Goal: Task Accomplishment & Management: Complete application form

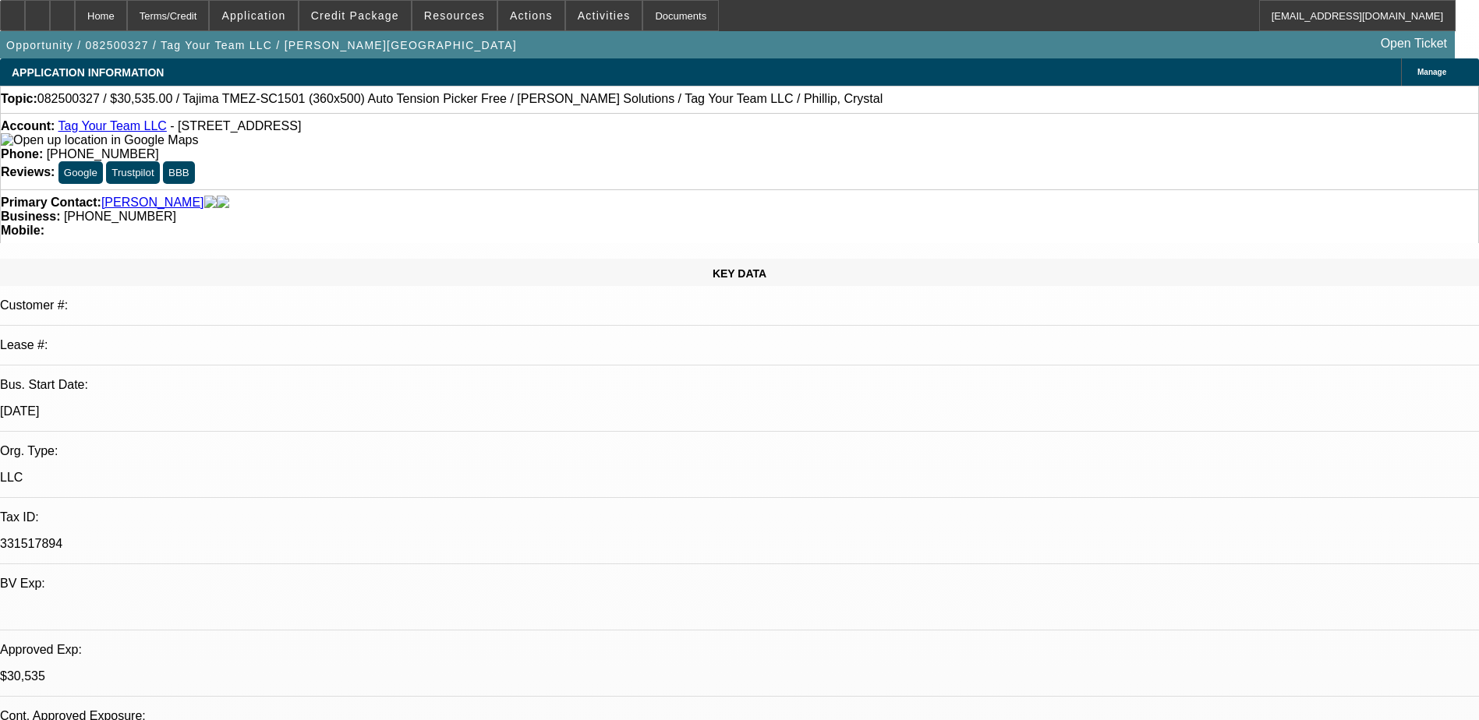
select select "0"
select select "2"
select select "0.1"
select select "0"
select select "2"
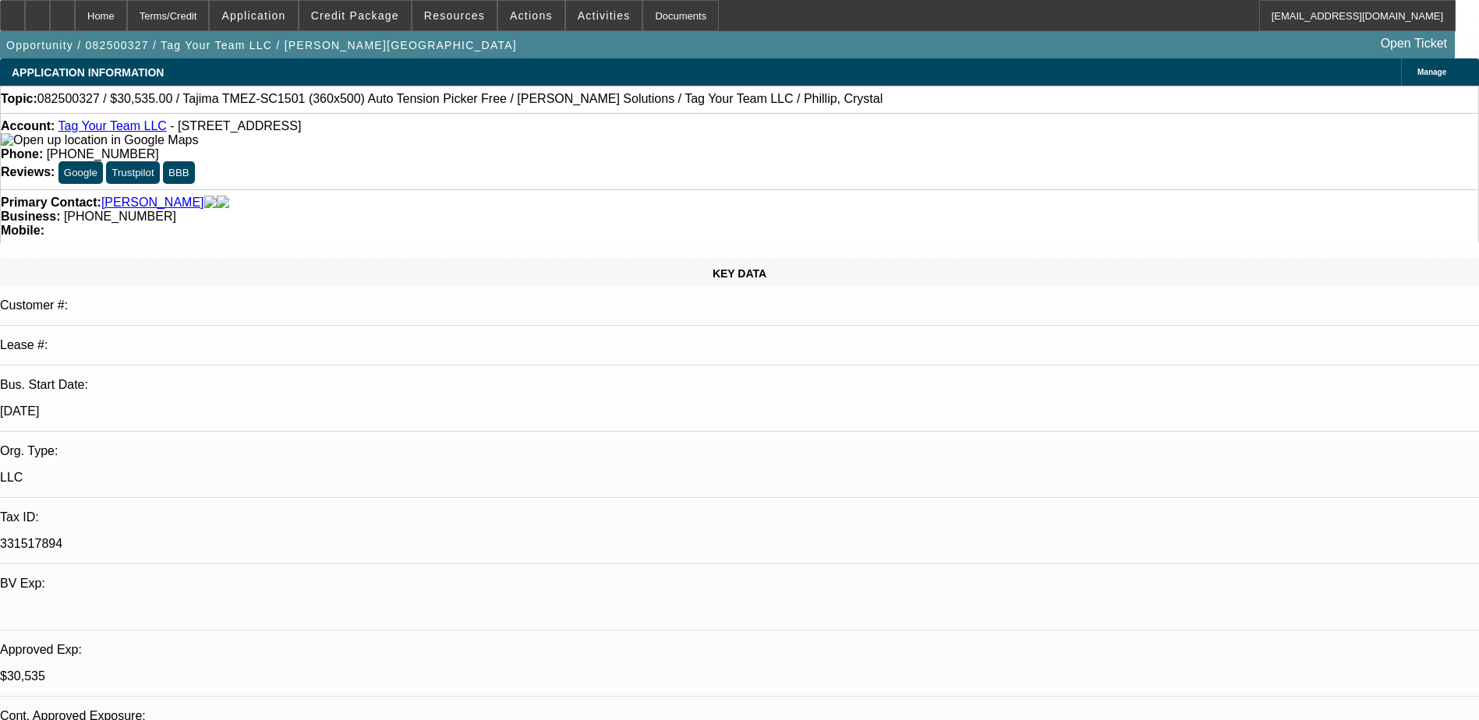
select select "0"
select select "2"
select select "0.1"
select select "0"
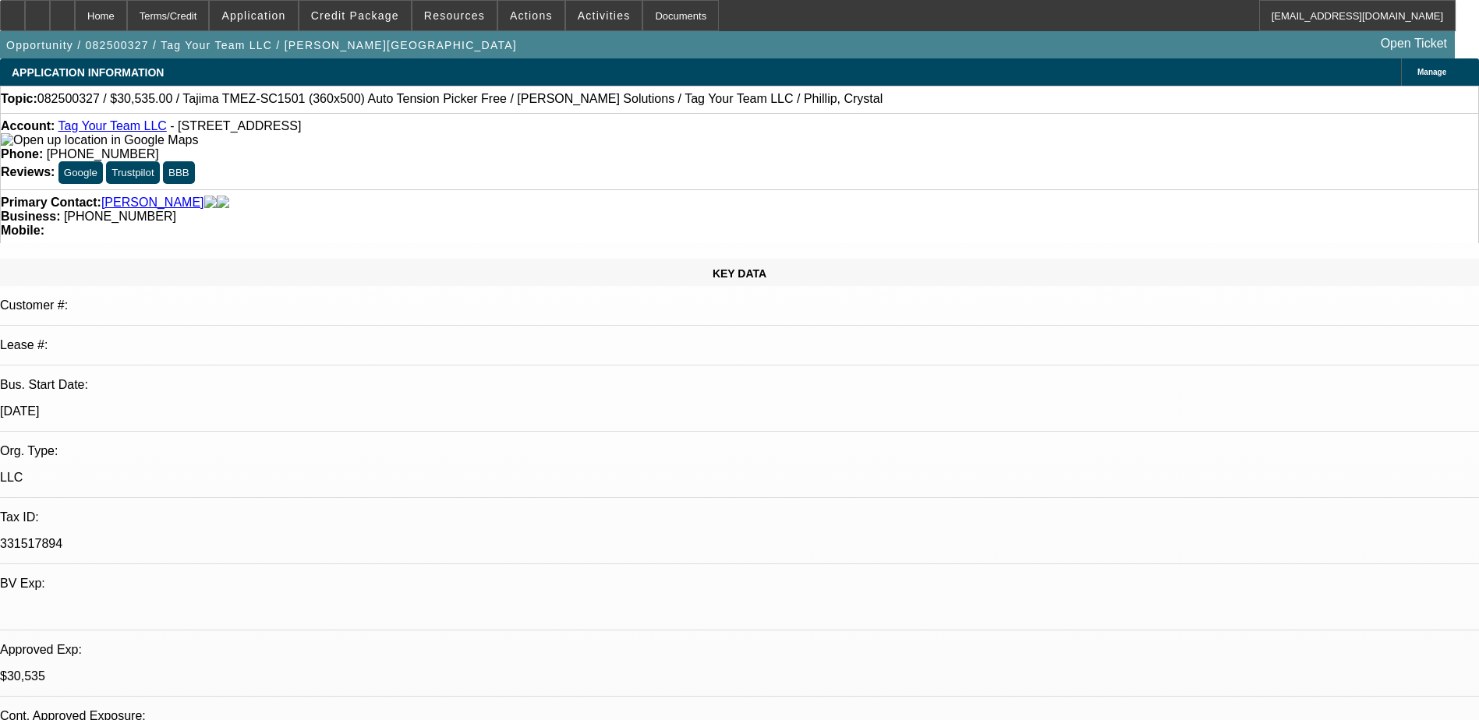
select select "2"
select select "0"
select select "1"
select select "2"
select select "4"
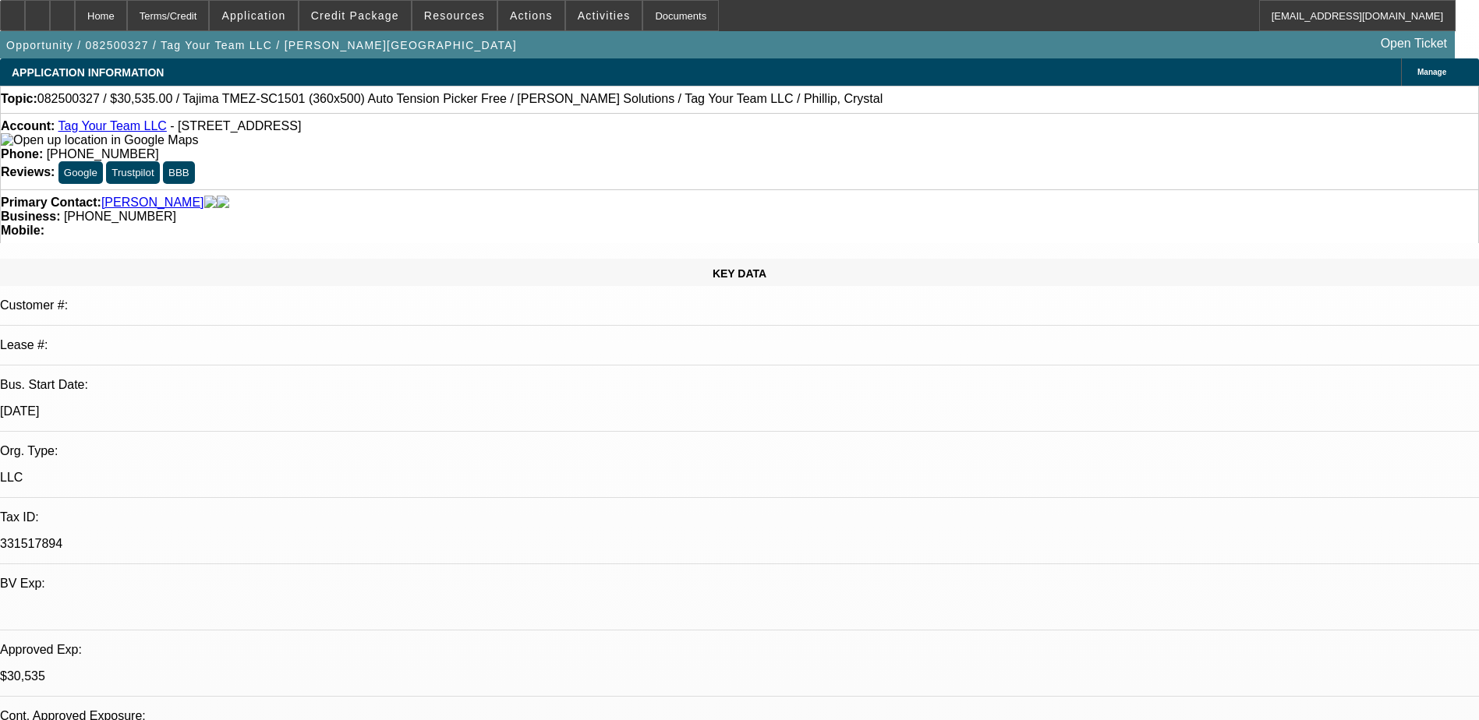
select select "1"
select select "2"
select select "6"
select select "1"
select select "2"
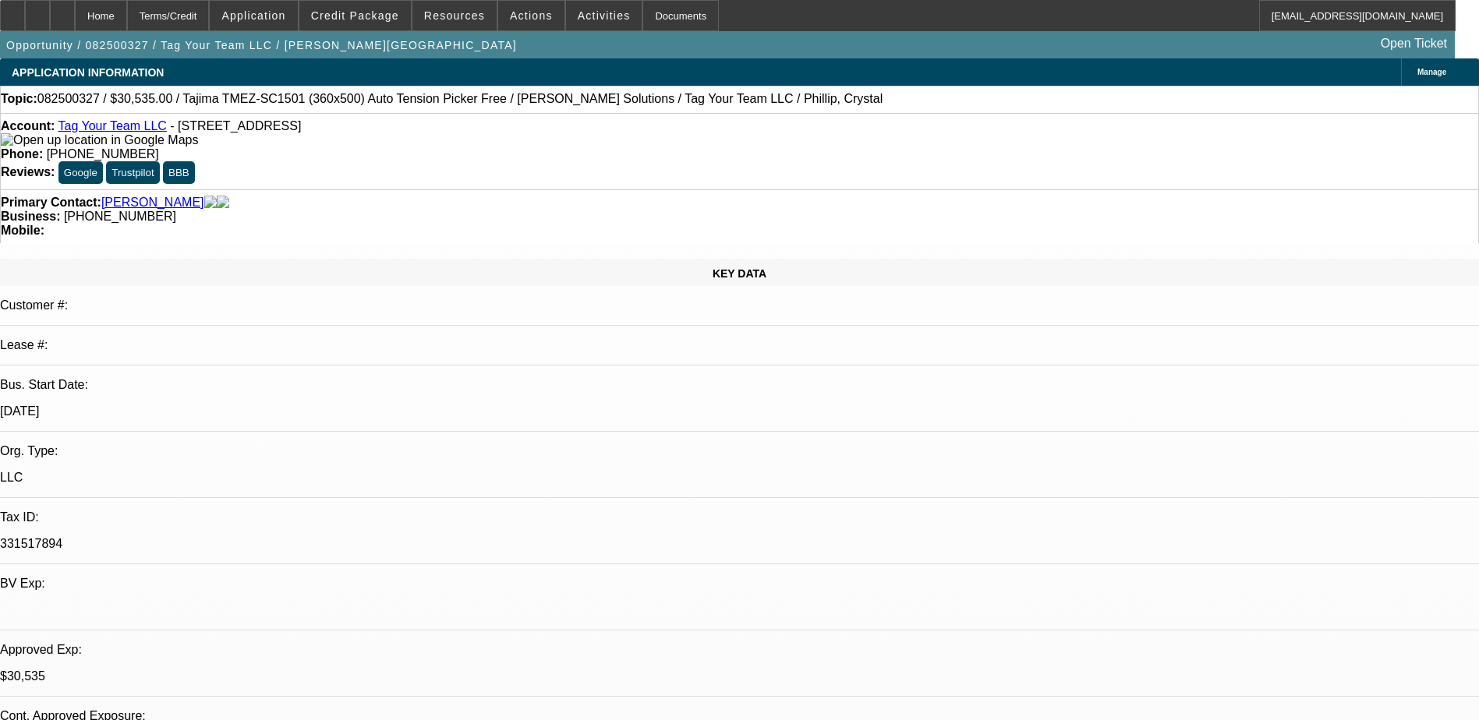
select select "4"
select select "1"
select select "2"
select select "6"
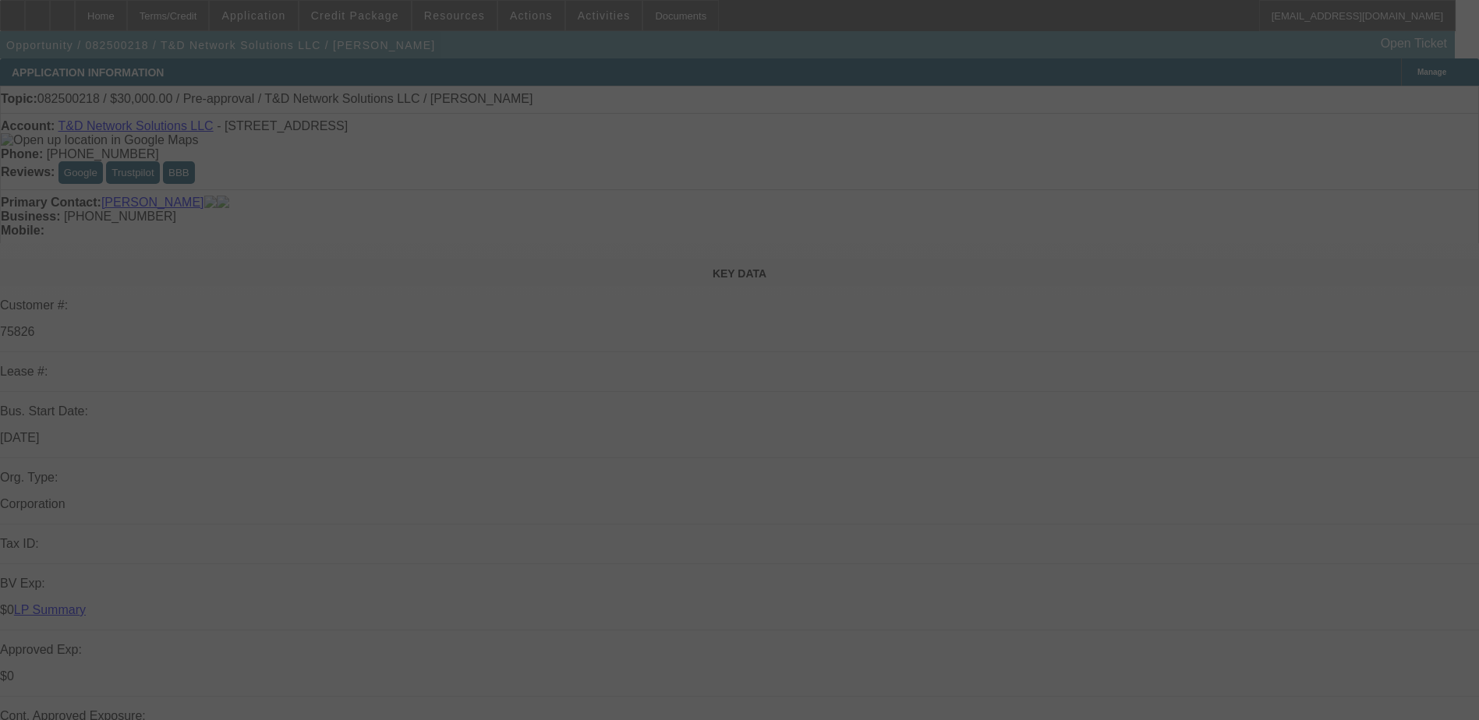
select select "0"
select select "2"
select select "0.1"
select select "4"
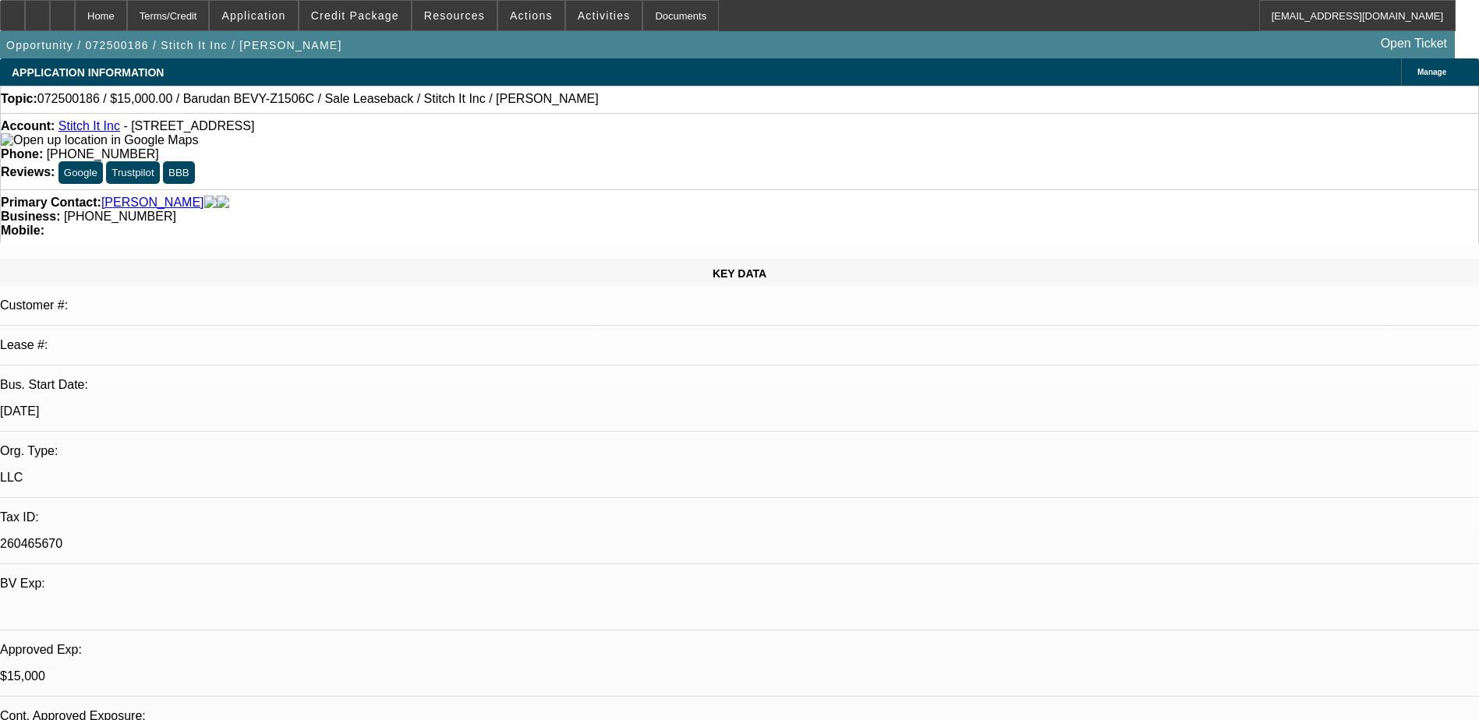
select select "0"
select select "2"
select select "0"
select select "6"
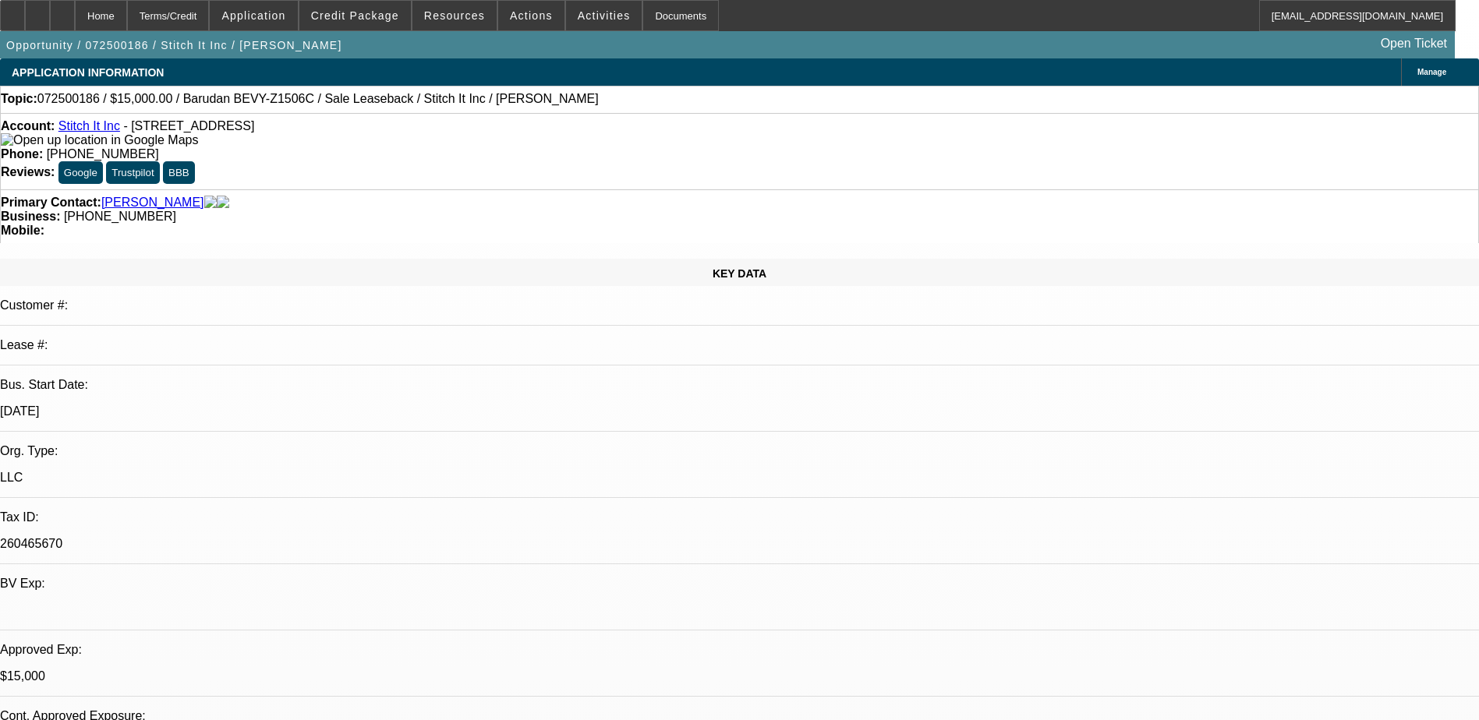
select select "0"
select select "2"
select select "0"
select select "6"
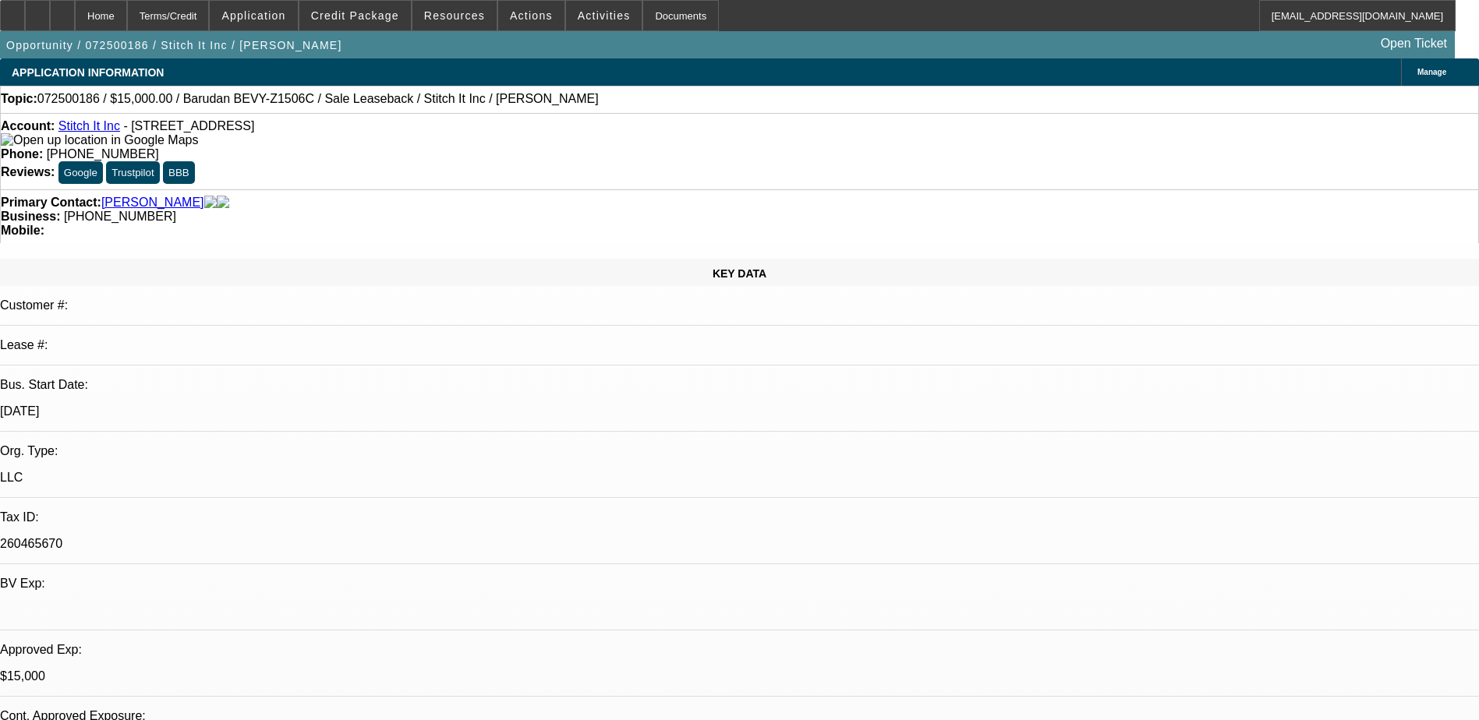
select select "0"
select select "2"
select select "0"
select select "6"
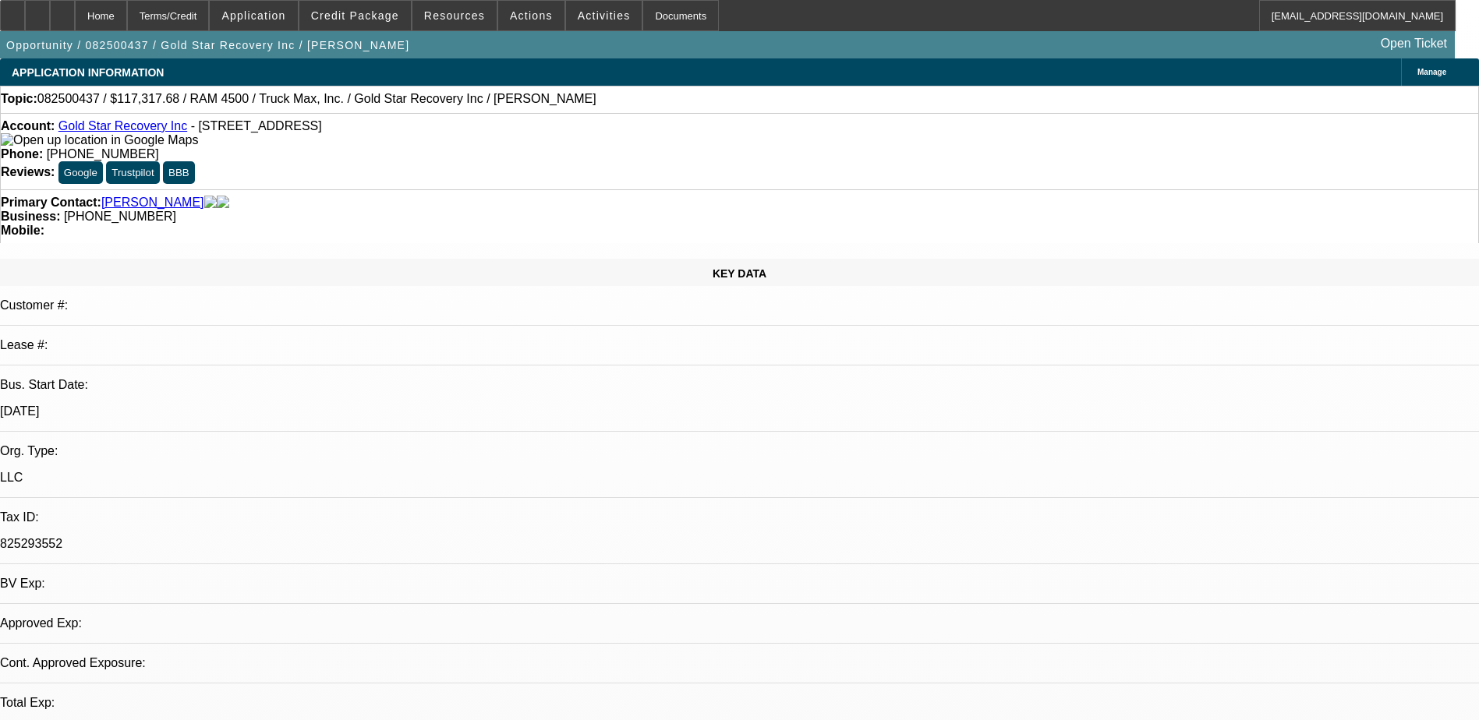
select select "0"
select select "2"
select select "0.1"
select select "1"
select select "2"
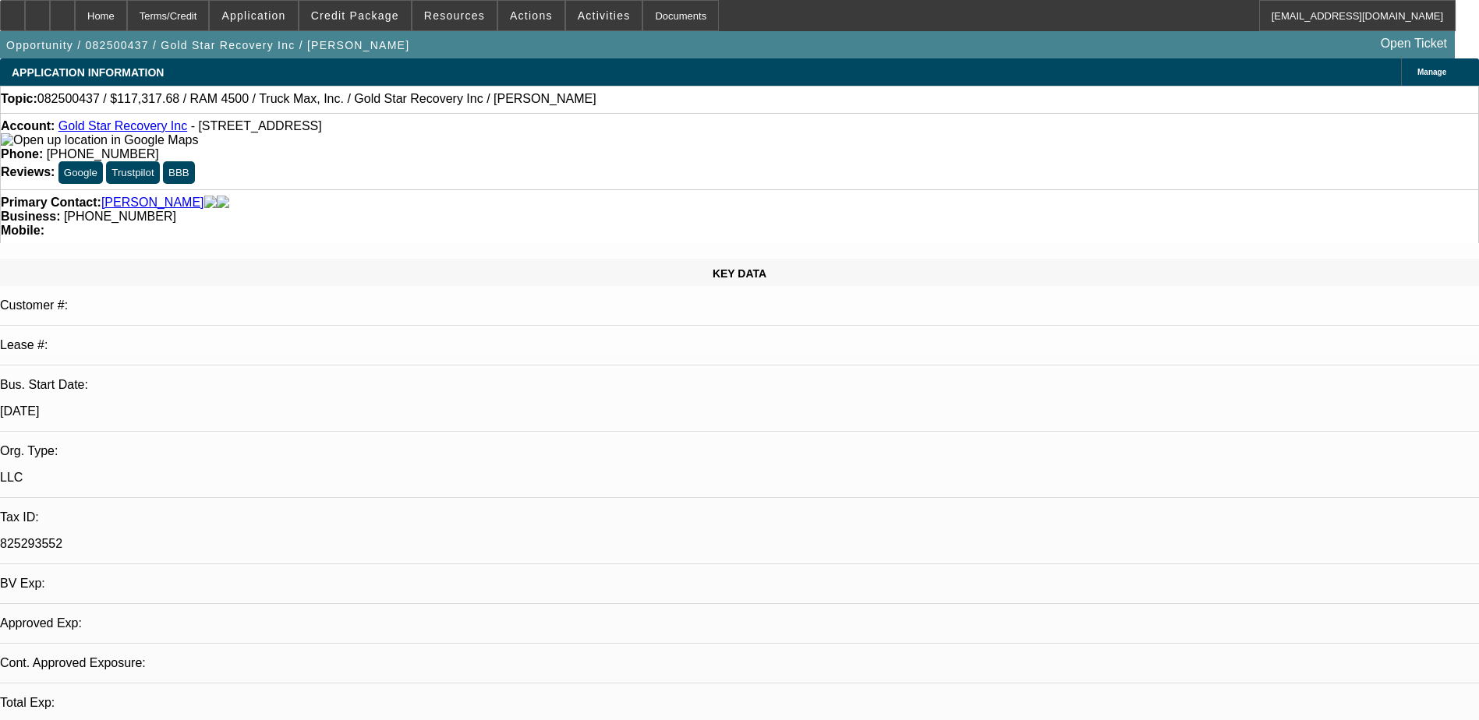
select select "4"
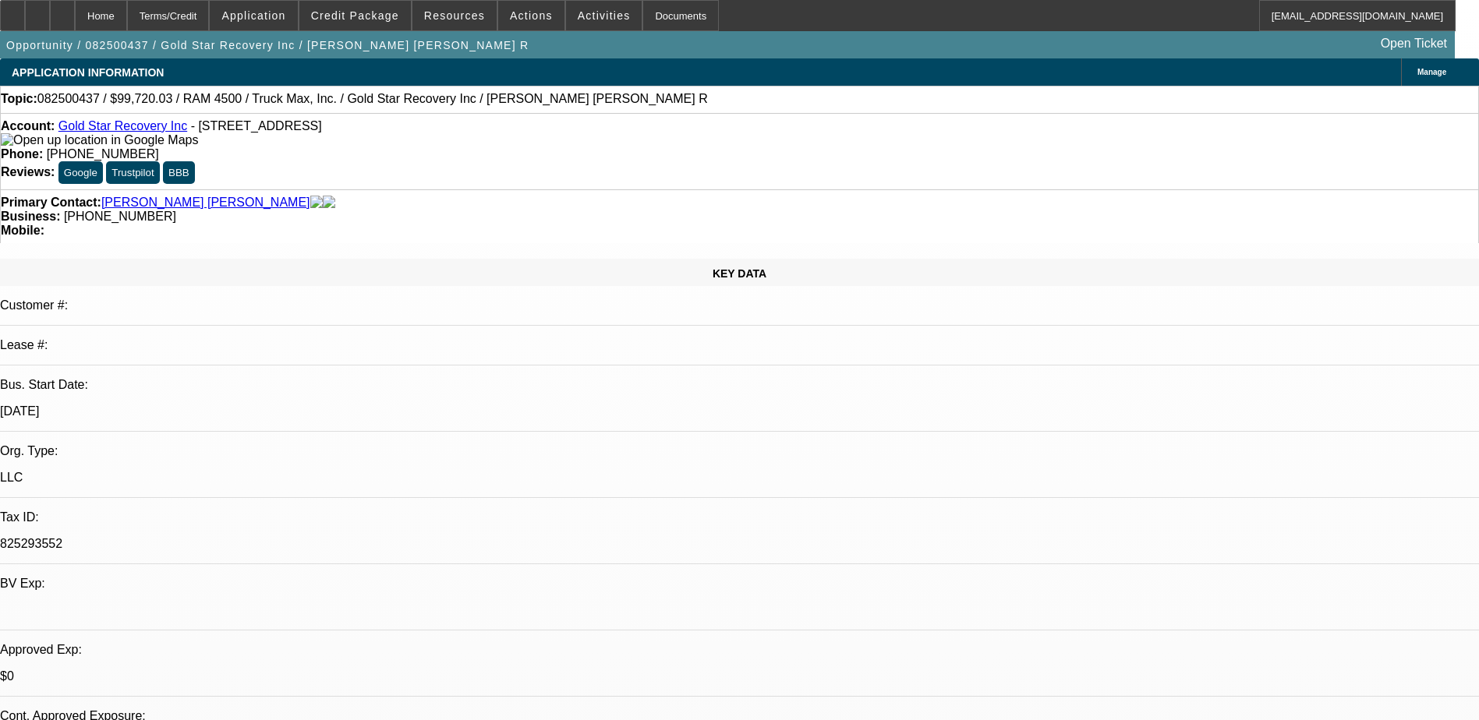
select select "0.15"
select select "2"
select select "0.1"
select select "1"
select select "2"
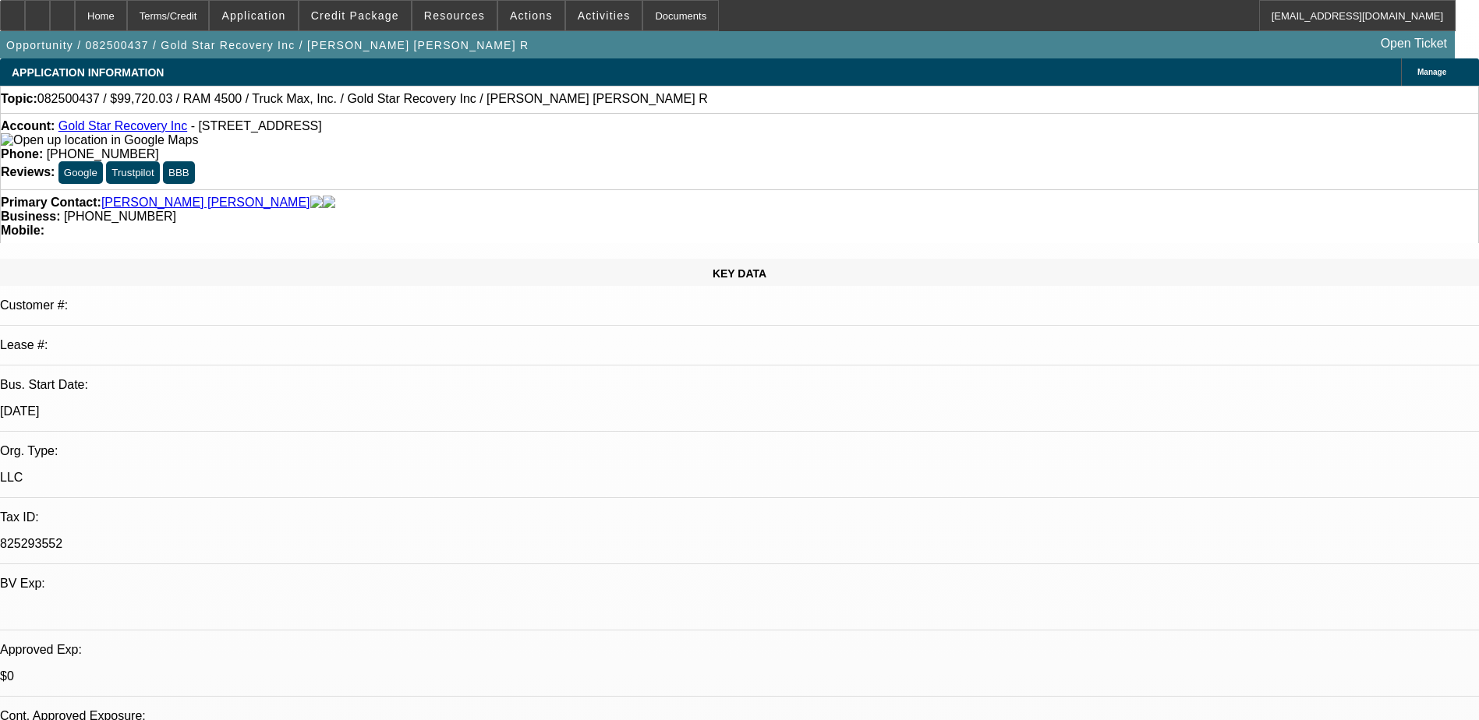
select select "4"
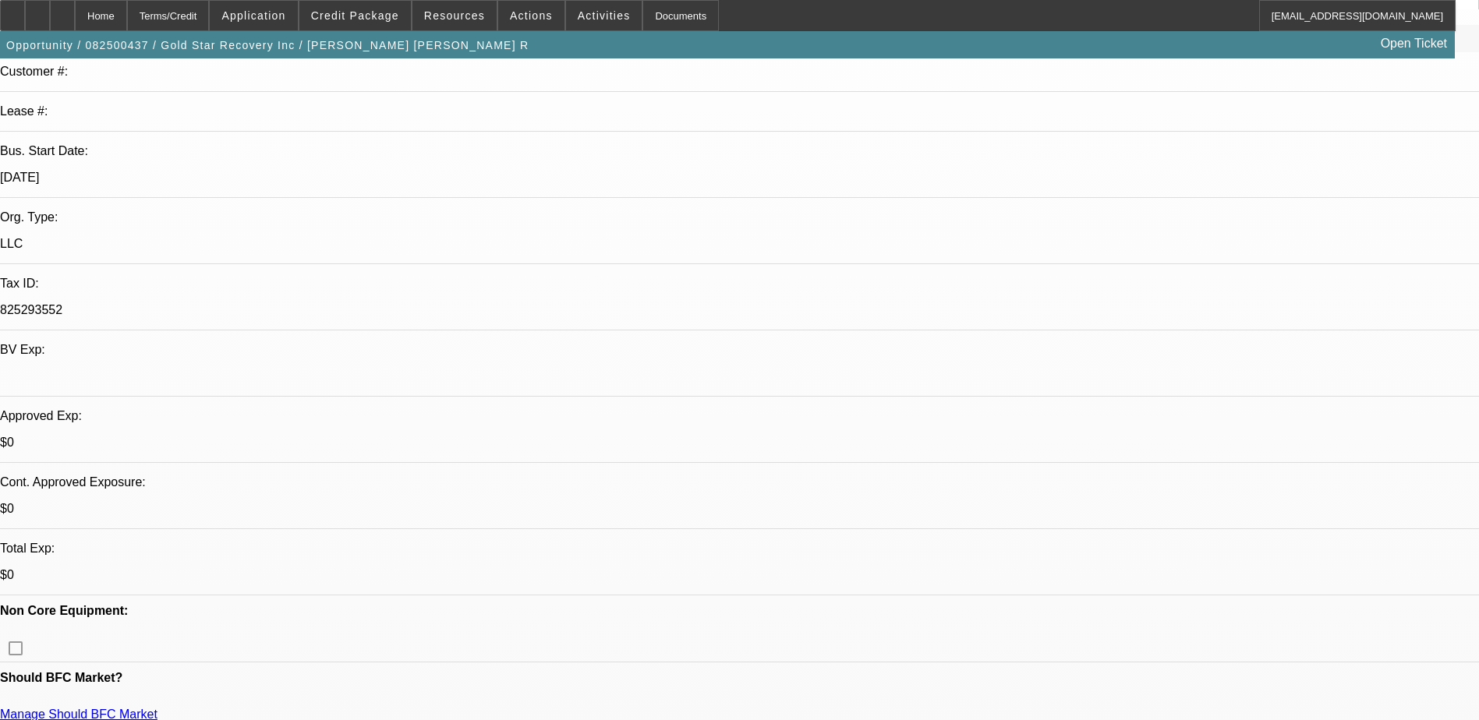
scroll to position [156, 0]
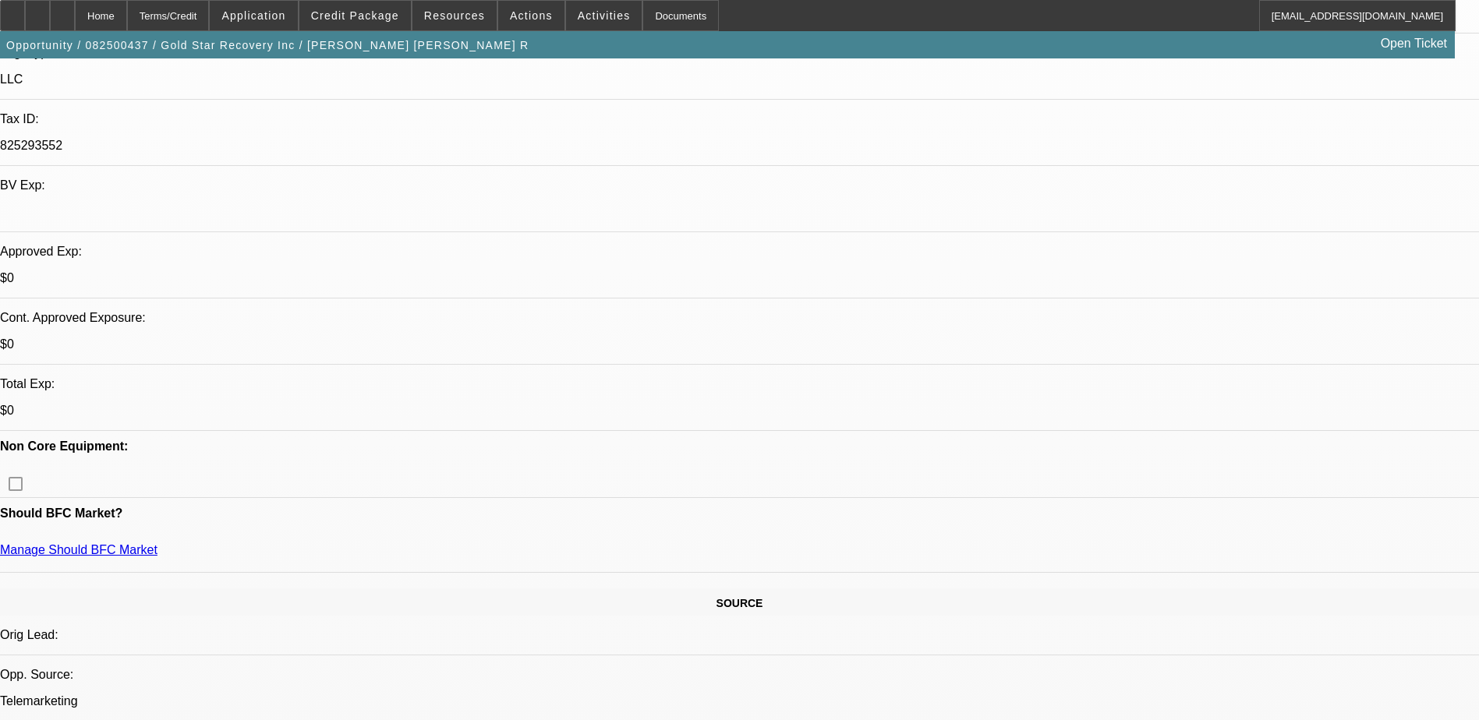
scroll to position [234, 0]
